Goal: Task Accomplishment & Management: Manage account settings

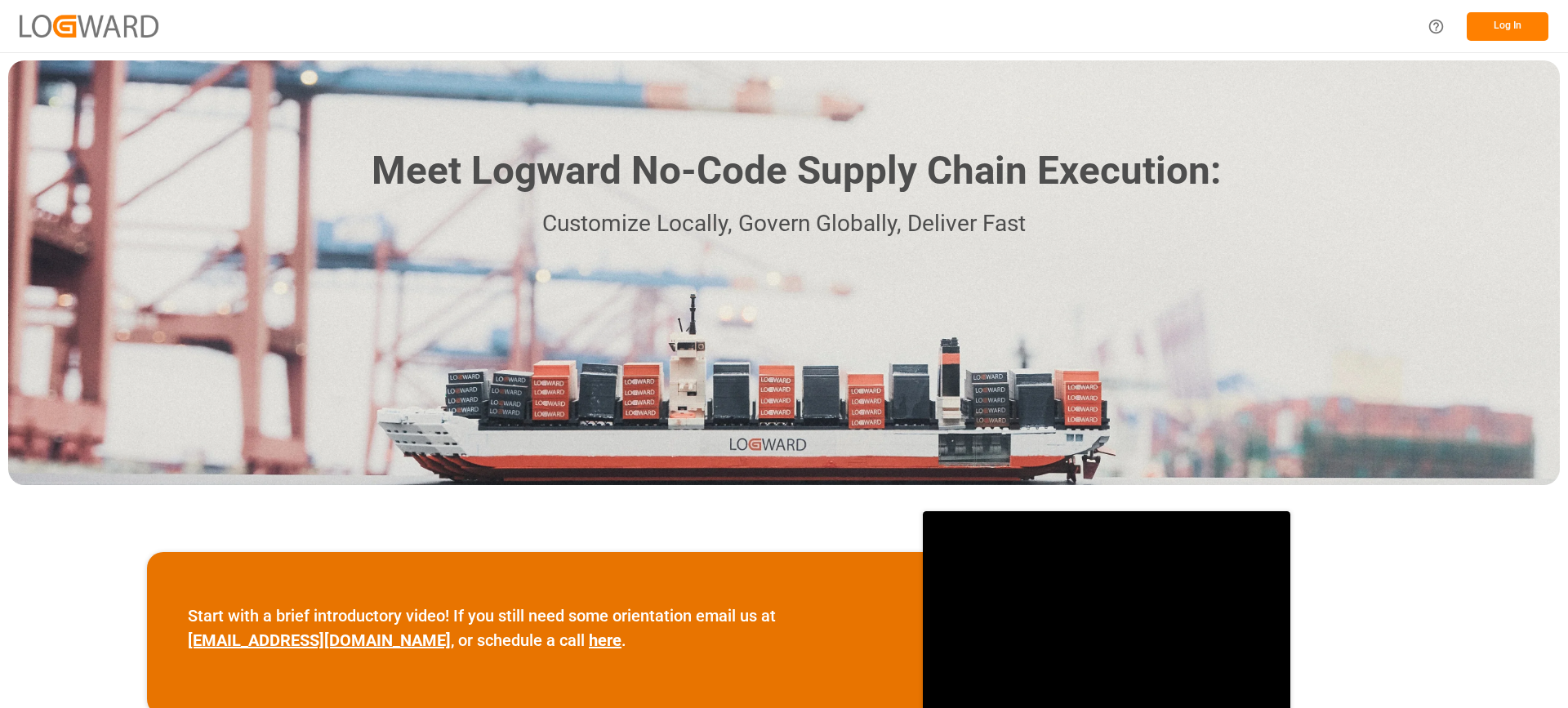
click at [1533, 26] on button "Log In" at bounding box center [1508, 26] width 82 height 29
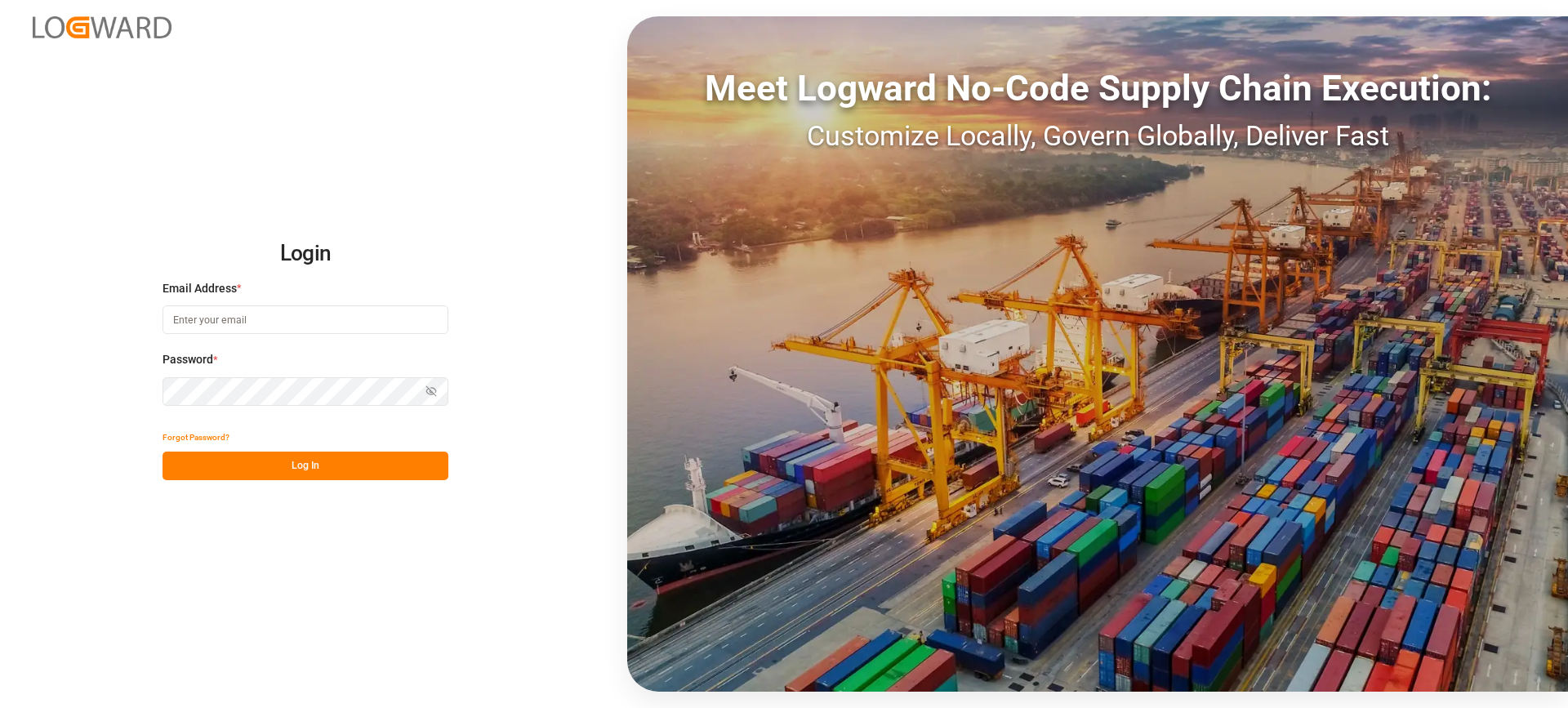
click at [396, 475] on button "Log In" at bounding box center [305, 465] width 286 height 29
click at [400, 528] on div "Login Email Address * Email is required. Password * Show password Password is r…" at bounding box center [784, 354] width 1568 height 708
type input "[EMAIL_ADDRESS][PERSON_NAME][DOMAIN_NAME]"
click at [354, 470] on button "Log In" at bounding box center [305, 465] width 286 height 29
